Goal: Navigation & Orientation: Find specific page/section

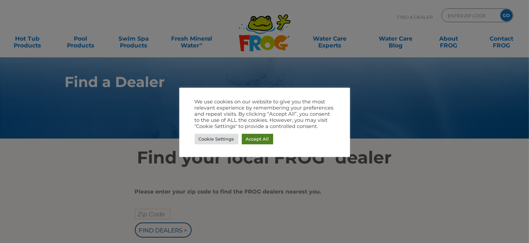
click at [257, 141] on link "Accept All" at bounding box center [257, 139] width 31 height 11
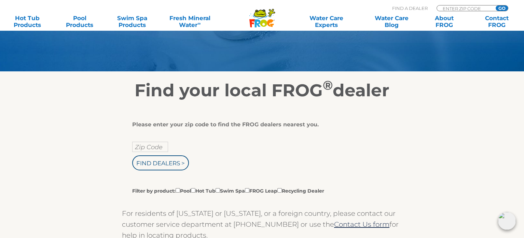
scroll to position [68, 0]
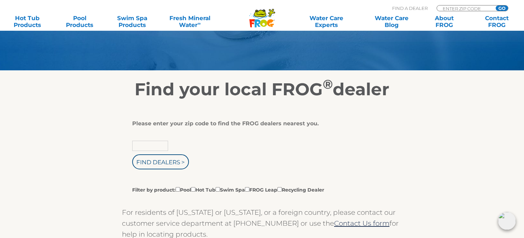
click at [158, 145] on input "text" at bounding box center [150, 146] width 36 height 10
paste input "Menti"
type input "M"
type input "Zip Code"
type input "93277"
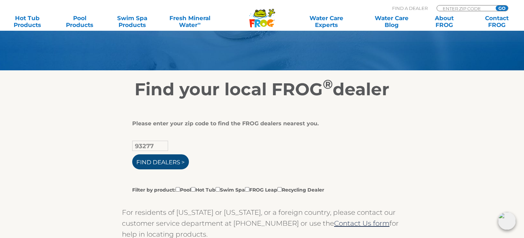
click at [161, 163] on input "Find Dealers >" at bounding box center [160, 161] width 57 height 15
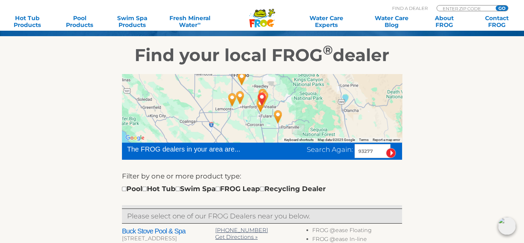
scroll to position [137, 0]
